Goal: Task Accomplishment & Management: Manage account settings

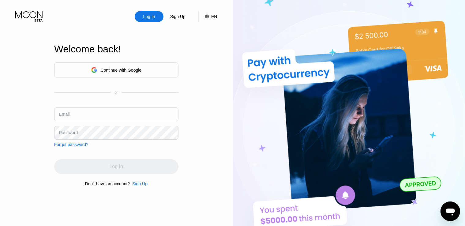
type input "[EMAIL_ADDRESS][DOMAIN_NAME]"
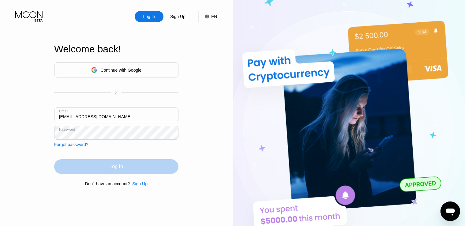
click at [126, 165] on div "Log In" at bounding box center [116, 166] width 124 height 15
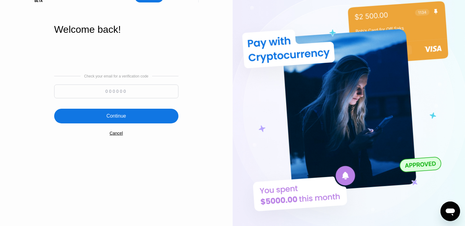
scroll to position [31, 0]
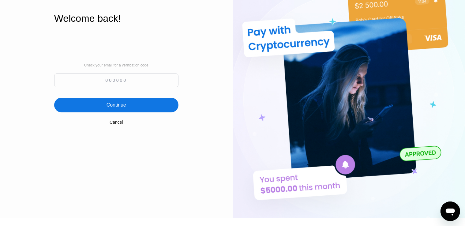
click at [128, 83] on input at bounding box center [116, 80] width 124 height 14
type input "307185"
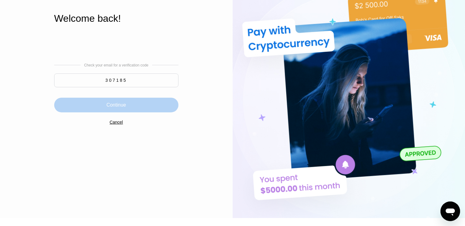
click at [117, 102] on div "Continue" at bounding box center [116, 105] width 124 height 15
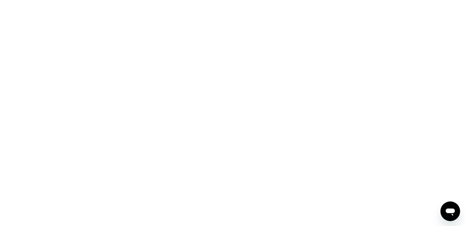
scroll to position [0, 0]
